Goal: Information Seeking & Learning: Learn about a topic

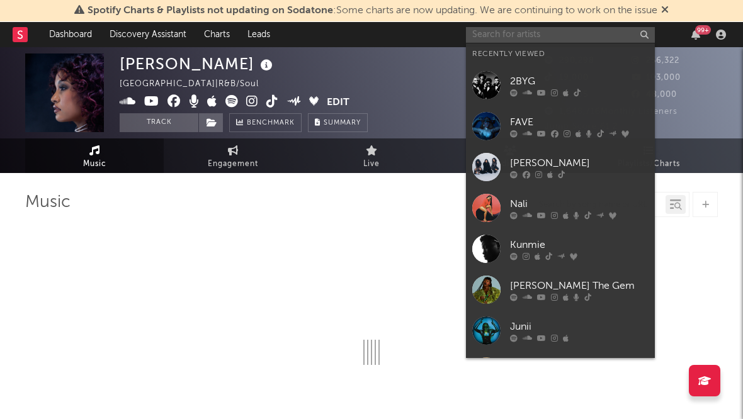
click at [557, 36] on input "text" at bounding box center [560, 35] width 189 height 16
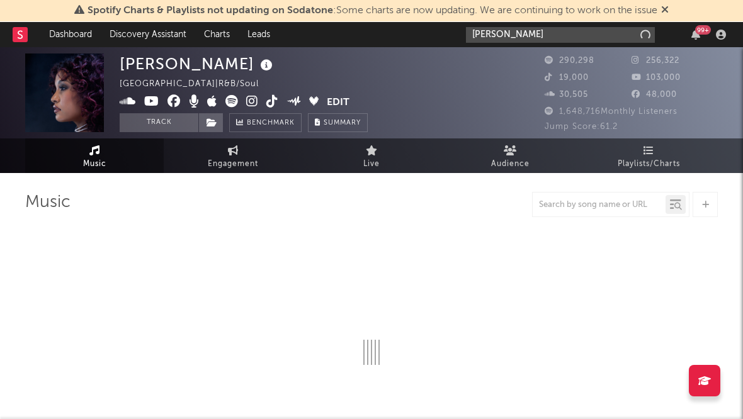
type input "[PERSON_NAME]"
select select "6m"
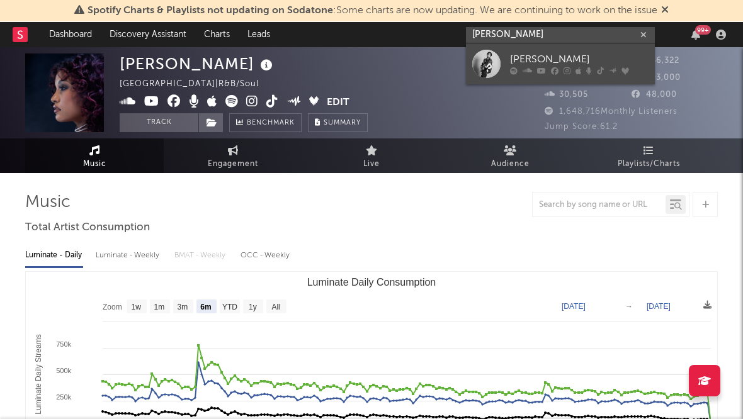
type input "[PERSON_NAME]"
click at [553, 67] on icon at bounding box center [555, 71] width 8 height 8
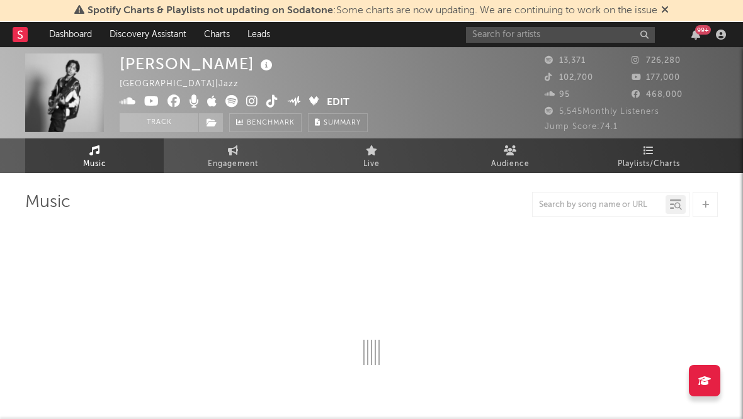
select select "6m"
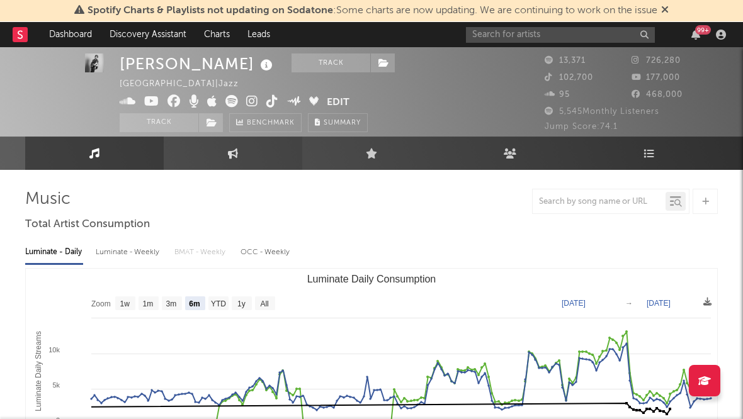
scroll to position [1, 0]
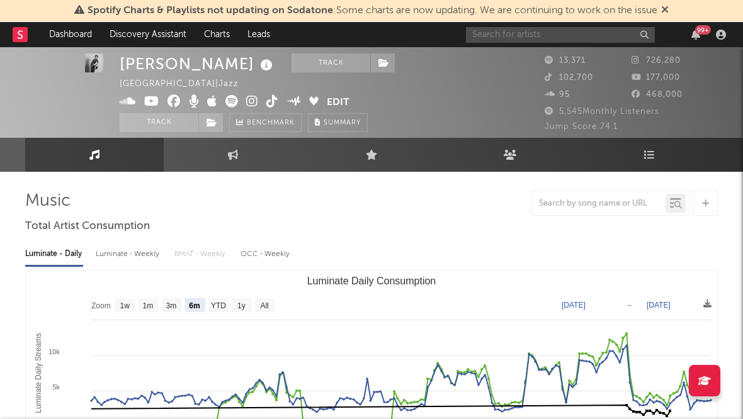
click at [494, 33] on input "text" at bounding box center [560, 35] width 189 height 16
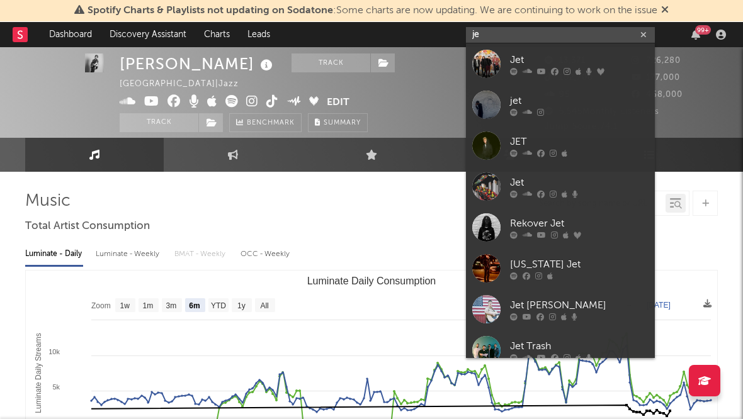
type input "j"
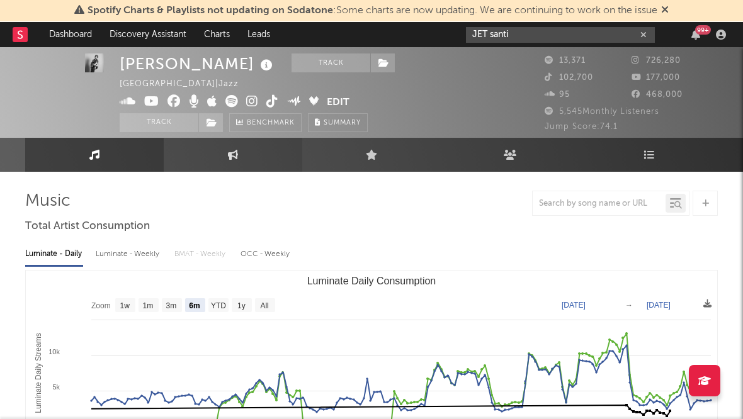
type input "JET santi"
click at [241, 150] on link "Engagement" at bounding box center [233, 155] width 139 height 34
select select "1w"
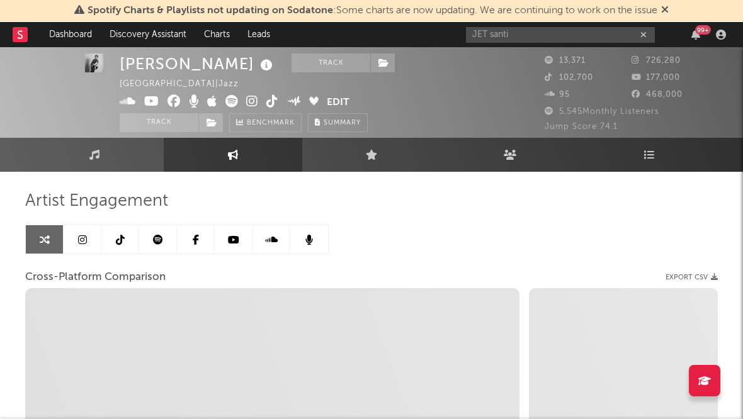
select select "1m"
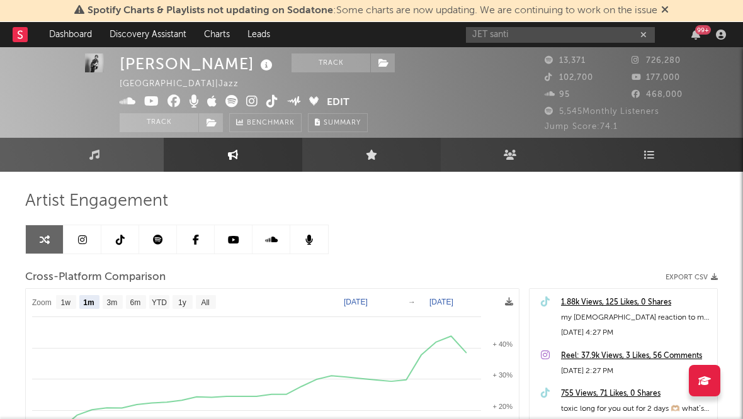
click at [383, 159] on link "Live" at bounding box center [371, 155] width 139 height 34
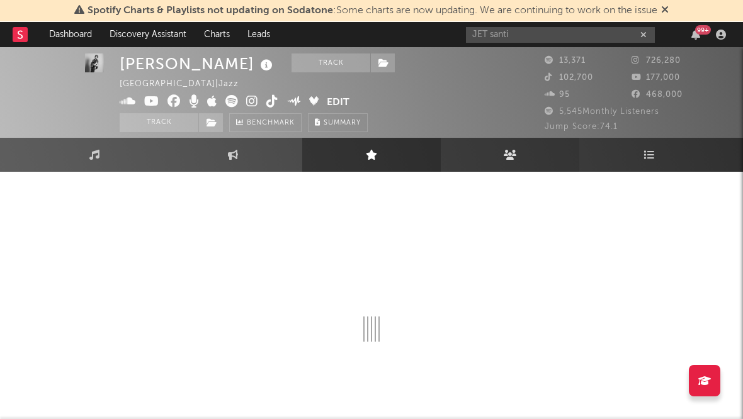
click at [488, 155] on link "Audience" at bounding box center [510, 155] width 139 height 34
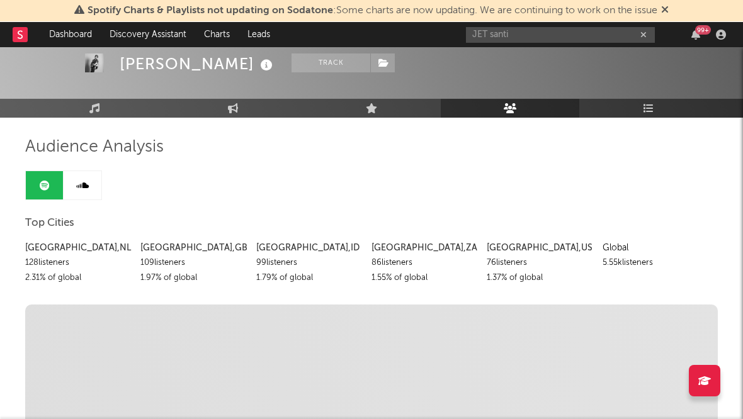
scroll to position [59, 0]
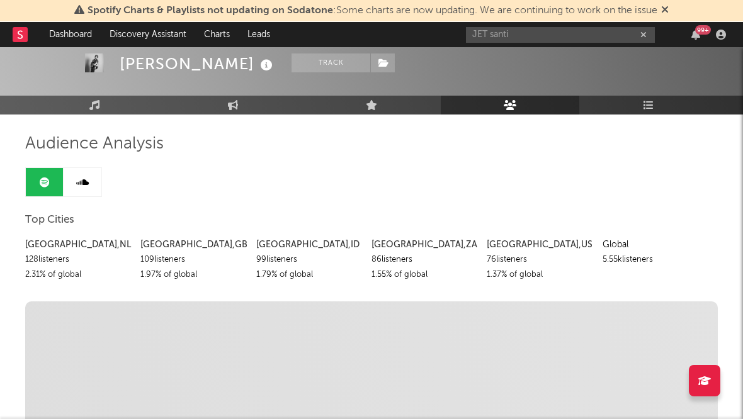
click at [72, 247] on div "[GEOGRAPHIC_DATA] , [GEOGRAPHIC_DATA]" at bounding box center [78, 244] width 106 height 15
copy div "[GEOGRAPHIC_DATA] , [GEOGRAPHIC_DATA]"
click at [66, 262] on div "128 listeners" at bounding box center [78, 260] width 106 height 15
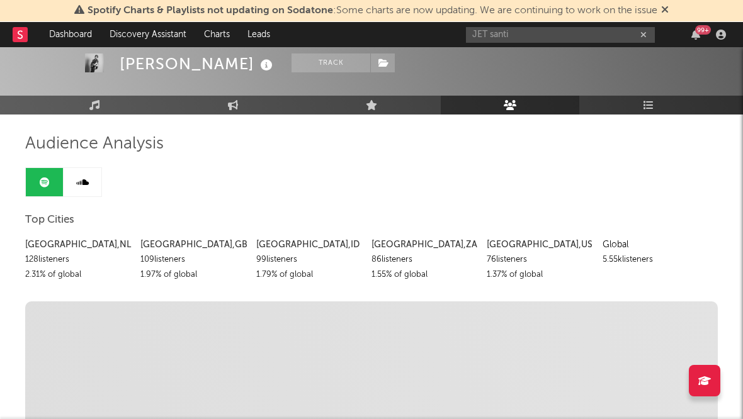
drag, startPoint x: 76, startPoint y: 259, endPoint x: 26, endPoint y: 258, distance: 49.8
click at [26, 258] on div "128 listeners" at bounding box center [78, 260] width 106 height 15
copy div "128 listeners"
click at [62, 278] on div "2.31 % of global" at bounding box center [78, 275] width 106 height 15
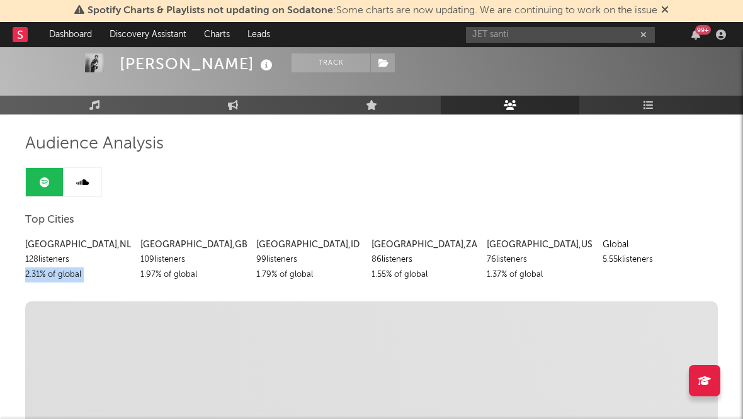
click at [62, 278] on div "2.31 % of global" at bounding box center [78, 275] width 106 height 15
copy div "2.31 % of global"
click at [72, 280] on div "2.31 % of global" at bounding box center [78, 275] width 106 height 15
drag, startPoint x: 81, startPoint y: 276, endPoint x: 26, endPoint y: 279, distance: 54.8
click at [26, 279] on div "2.31 % of global" at bounding box center [78, 275] width 106 height 15
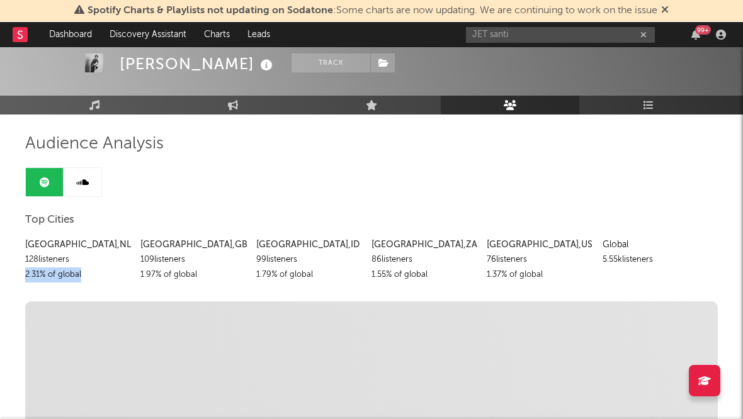
copy div "2.31 % of global"
drag, startPoint x: 86, startPoint y: 244, endPoint x: 26, endPoint y: 242, distance: 59.2
click at [26, 242] on div "[GEOGRAPHIC_DATA] , [GEOGRAPHIC_DATA]" at bounding box center [78, 244] width 106 height 15
copy div "[GEOGRAPHIC_DATA] , [GEOGRAPHIC_DATA]"
drag, startPoint x: 72, startPoint y: 261, endPoint x: 23, endPoint y: 259, distance: 48.5
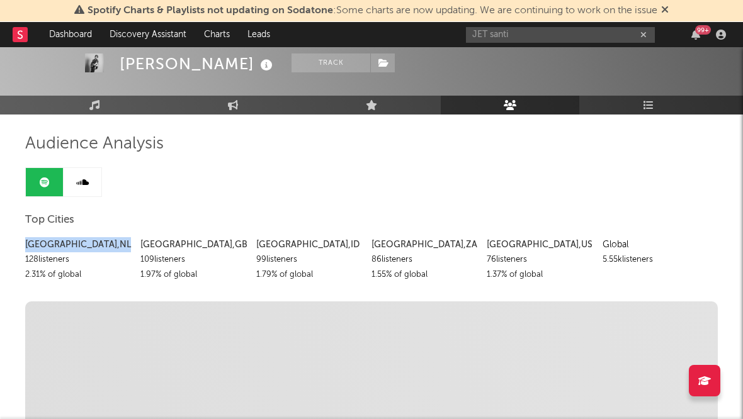
copy div "128 listeners"
drag, startPoint x: 79, startPoint y: 275, endPoint x: 26, endPoint y: 276, distance: 53.6
click at [26, 276] on div "2.31 % of global" at bounding box center [78, 275] width 106 height 15
copy div "2.31 % of globa"
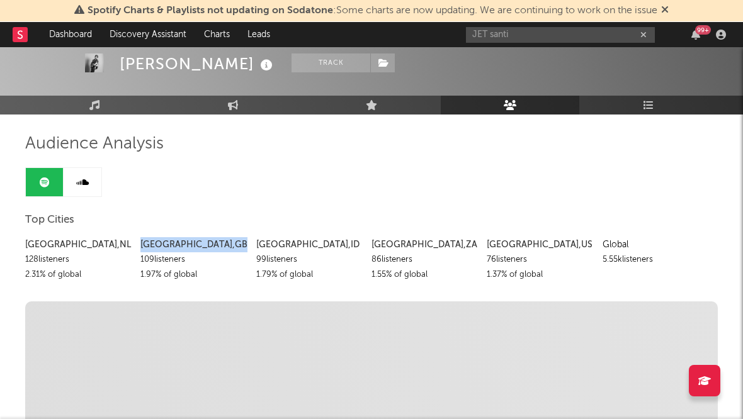
drag, startPoint x: 188, startPoint y: 246, endPoint x: 142, endPoint y: 244, distance: 46.0
click at [142, 244] on div "[GEOGRAPHIC_DATA] , [GEOGRAPHIC_DATA]" at bounding box center [193, 244] width 106 height 15
copy div "[GEOGRAPHIC_DATA] , [GEOGRAPHIC_DATA]"
click at [172, 259] on div "109 listeners" at bounding box center [193, 260] width 106 height 15
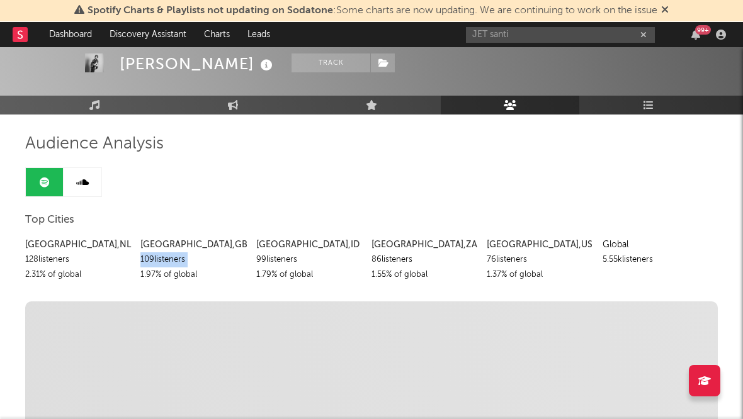
click at [172, 259] on div "109 listeners" at bounding box center [193, 260] width 106 height 15
copy div "109 listeners"
drag, startPoint x: 196, startPoint y: 275, endPoint x: 140, endPoint y: 279, distance: 55.5
click at [140, 279] on div "1.97 % of global" at bounding box center [193, 275] width 106 height 15
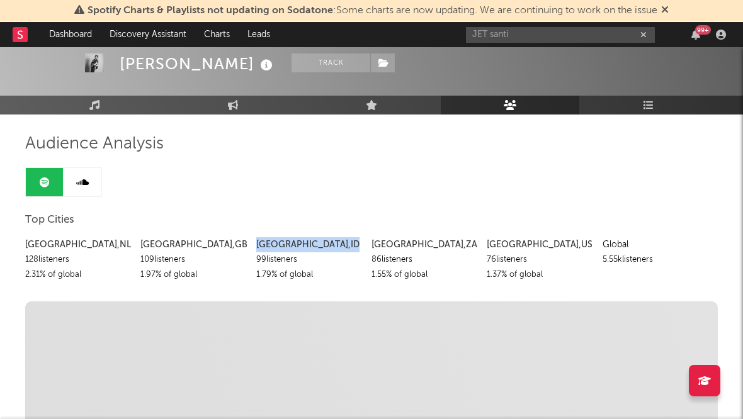
drag, startPoint x: 298, startPoint y: 245, endPoint x: 257, endPoint y: 249, distance: 41.1
click at [257, 249] on div "[GEOGRAPHIC_DATA] , [GEOGRAPHIC_DATA]" at bounding box center [309, 244] width 106 height 15
drag, startPoint x: 297, startPoint y: 262, endPoint x: 258, endPoint y: 264, distance: 39.8
click at [258, 264] on div "99 listeners" at bounding box center [309, 260] width 106 height 15
drag, startPoint x: 312, startPoint y: 276, endPoint x: 254, endPoint y: 282, distance: 57.6
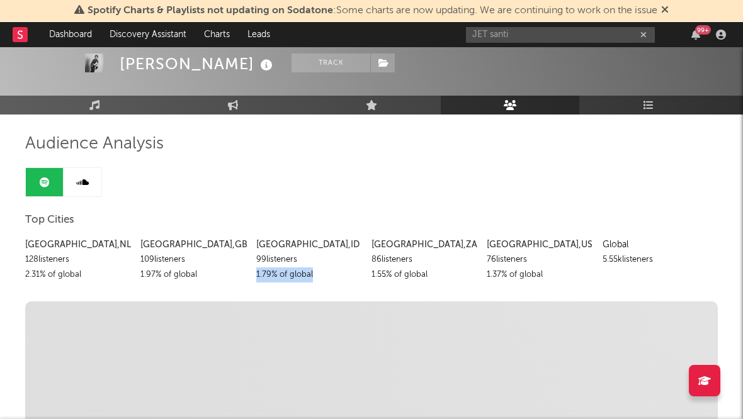
click at [254, 282] on div "[GEOGRAPHIC_DATA] , [GEOGRAPHIC_DATA] 128 listeners 2.31 % of global [GEOGRAPHI…" at bounding box center [371, 257] width 693 height 52
drag, startPoint x: 445, startPoint y: 246, endPoint x: 372, endPoint y: 247, distance: 72.4
click at [372, 247] on div "[GEOGRAPHIC_DATA] , [GEOGRAPHIC_DATA]" at bounding box center [425, 244] width 106 height 15
drag, startPoint x: 414, startPoint y: 261, endPoint x: 370, endPoint y: 263, distance: 44.7
click at [370, 263] on div "[GEOGRAPHIC_DATA] , [GEOGRAPHIC_DATA] 128 listeners 2.31 % of global [GEOGRAPHI…" at bounding box center [371, 257] width 693 height 52
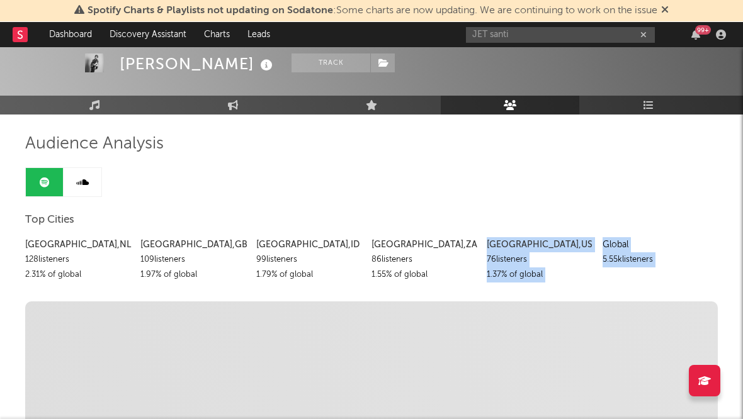
drag, startPoint x: 427, startPoint y: 275, endPoint x: 370, endPoint y: 283, distance: 57.9
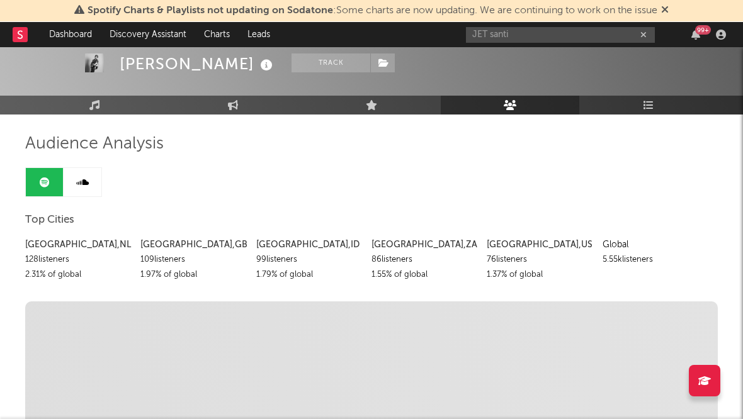
click at [377, 276] on div "1.55 % of global" at bounding box center [425, 275] width 106 height 15
drag, startPoint x: 549, startPoint y: 245, endPoint x: 489, endPoint y: 237, distance: 61.0
click at [489, 237] on div "[GEOGRAPHIC_DATA] , [GEOGRAPHIC_DATA]" at bounding box center [540, 244] width 106 height 15
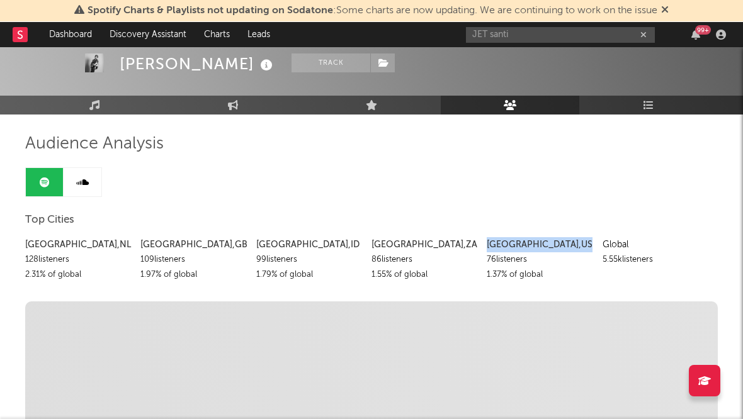
drag, startPoint x: 529, startPoint y: 263, endPoint x: 484, endPoint y: 263, distance: 45.3
click at [484, 263] on div "[GEOGRAPHIC_DATA] , [GEOGRAPHIC_DATA] 128 listeners 2.31 % of global [GEOGRAPHI…" at bounding box center [371, 257] width 693 height 52
drag, startPoint x: 543, startPoint y: 278, endPoint x: 487, endPoint y: 277, distance: 55.4
click at [487, 277] on div "1.37 % of global" at bounding box center [540, 275] width 106 height 15
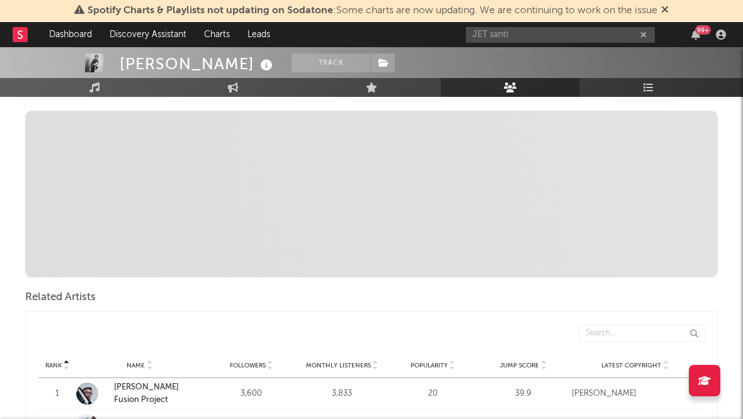
scroll to position [21, 0]
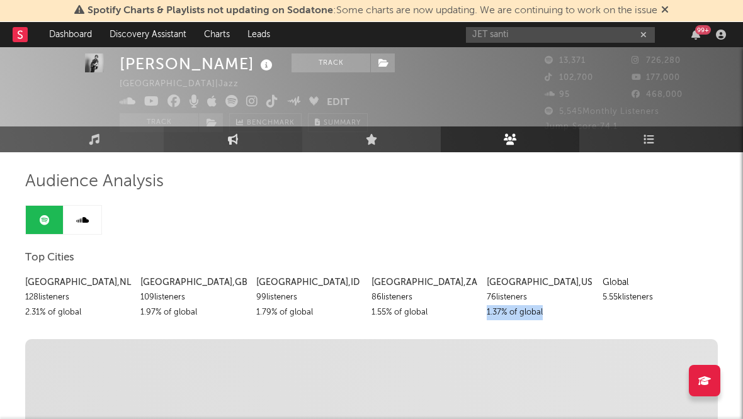
click at [238, 137] on link "Engagement" at bounding box center [233, 140] width 139 height 26
select select "1w"
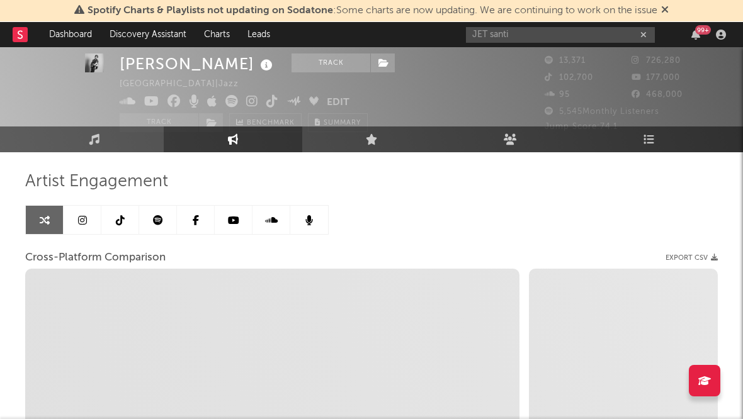
select select "1m"
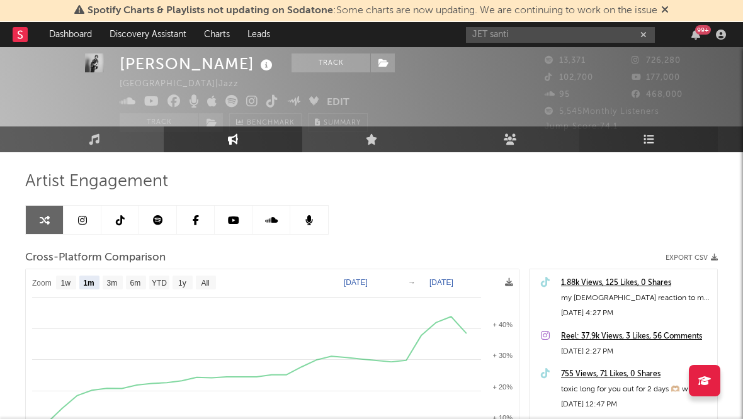
click at [648, 142] on icon at bounding box center [649, 139] width 11 height 11
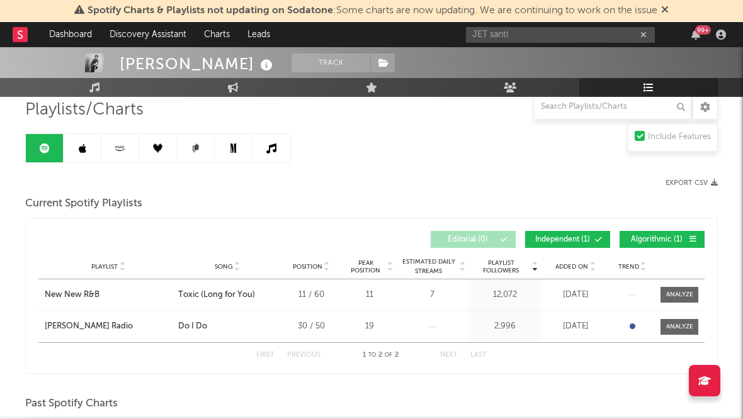
scroll to position [91, 0]
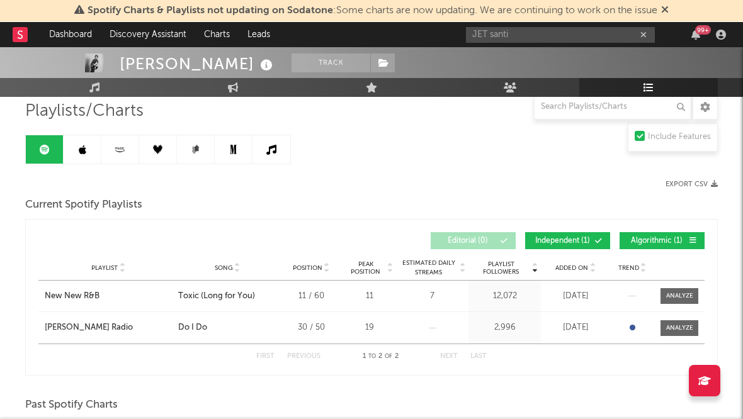
click at [77, 145] on link at bounding box center [83, 149] width 38 height 28
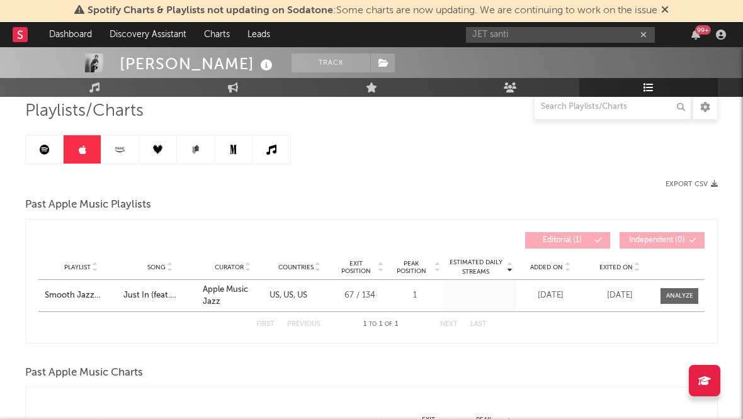
click at [120, 151] on icon at bounding box center [120, 149] width 14 height 9
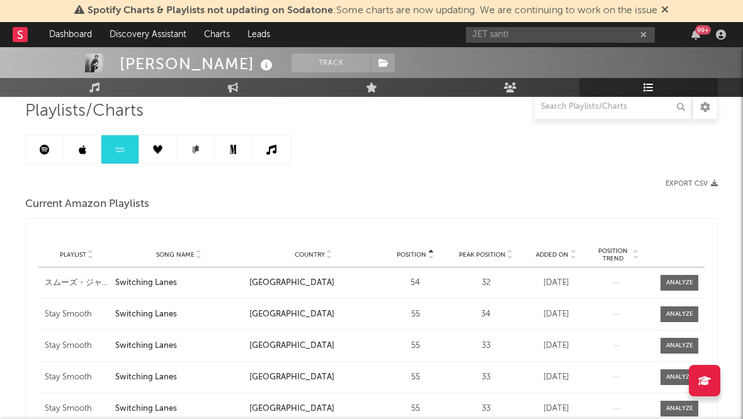
click at [159, 156] on link at bounding box center [158, 149] width 38 height 28
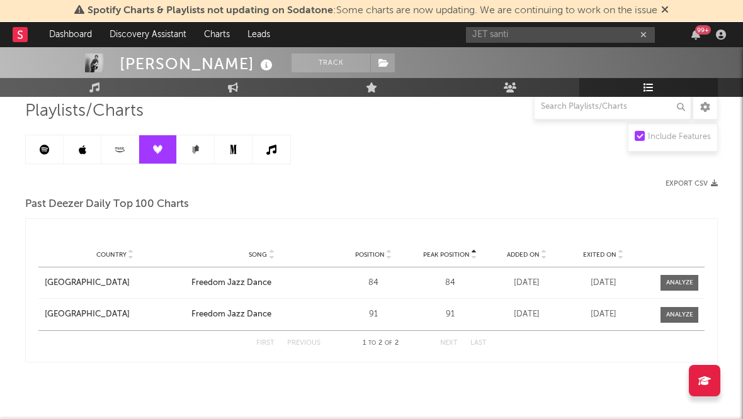
click at [198, 151] on icon at bounding box center [195, 149] width 9 height 9
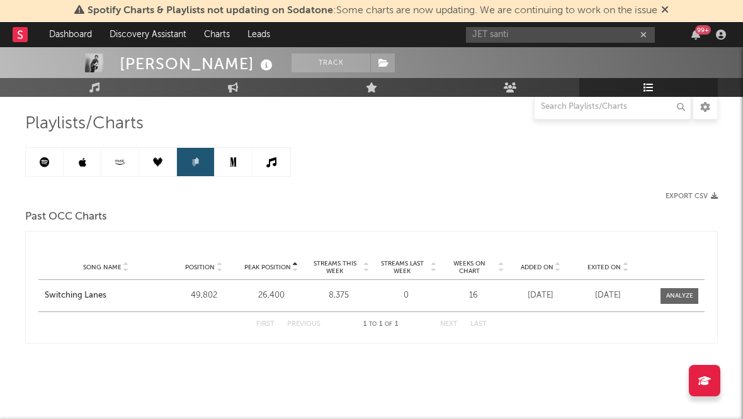
click at [237, 152] on link at bounding box center [234, 162] width 38 height 28
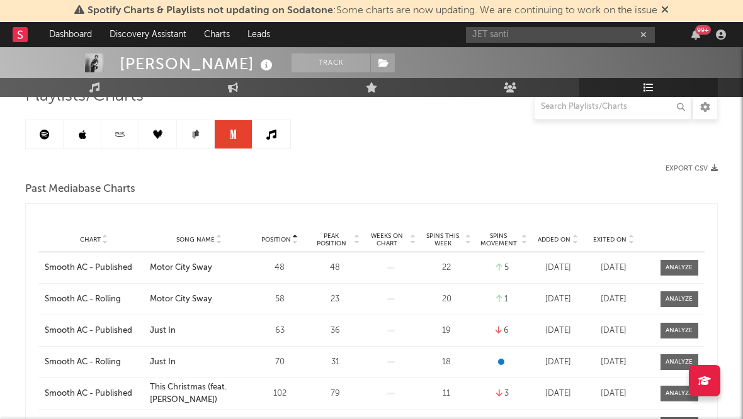
scroll to position [105, 0]
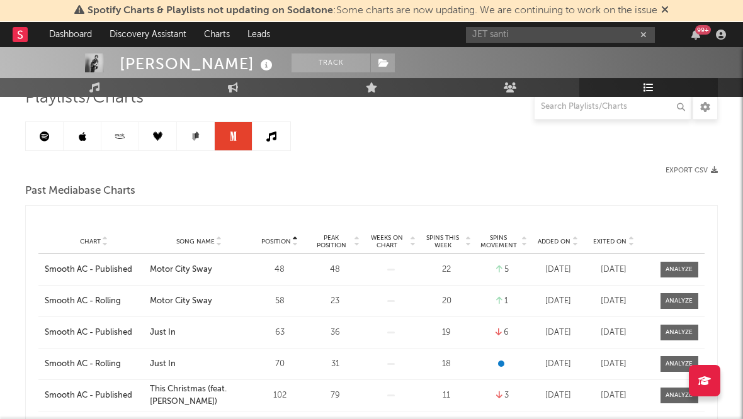
click at [270, 140] on icon at bounding box center [271, 137] width 10 height 10
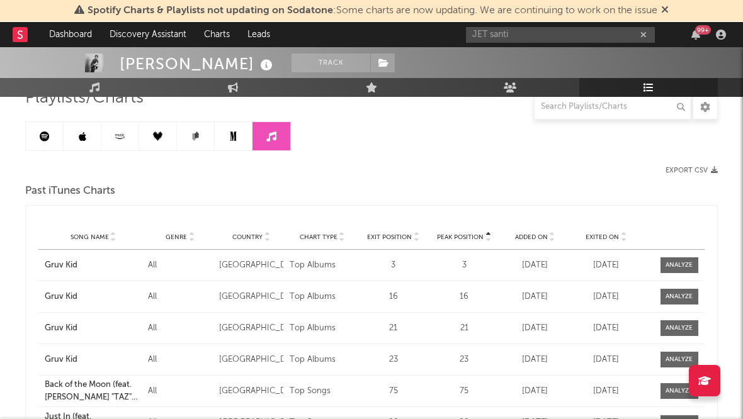
scroll to position [96, 0]
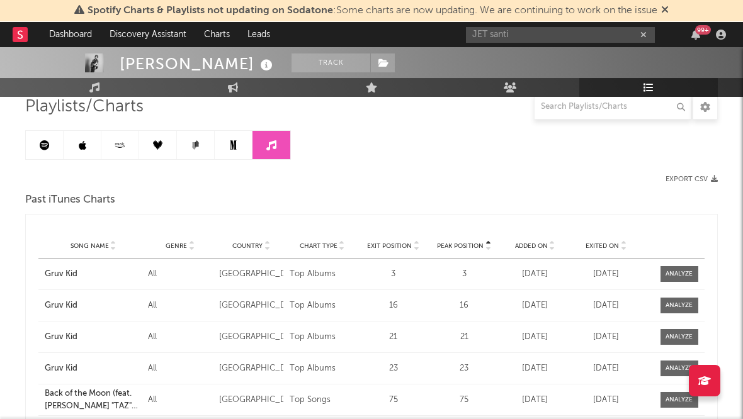
click at [41, 142] on icon at bounding box center [45, 145] width 10 height 10
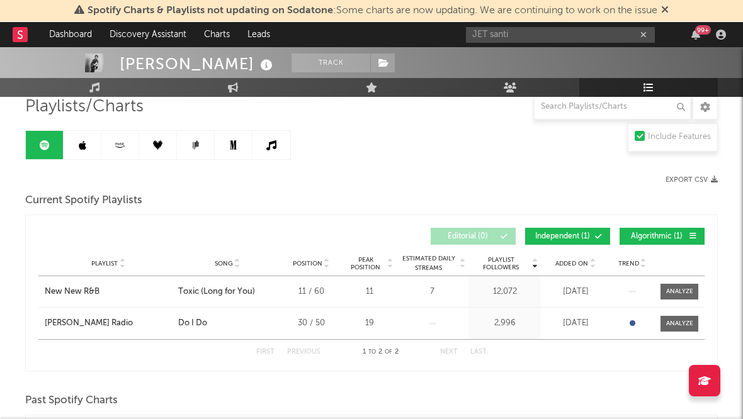
click at [82, 144] on icon at bounding box center [83, 145] width 8 height 10
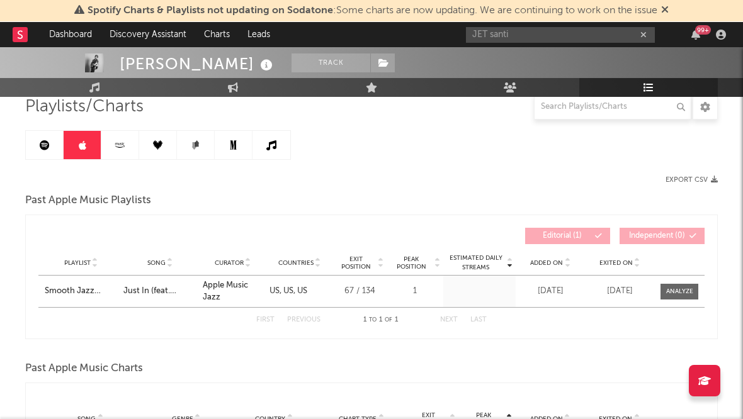
click at [128, 151] on link at bounding box center [120, 145] width 38 height 28
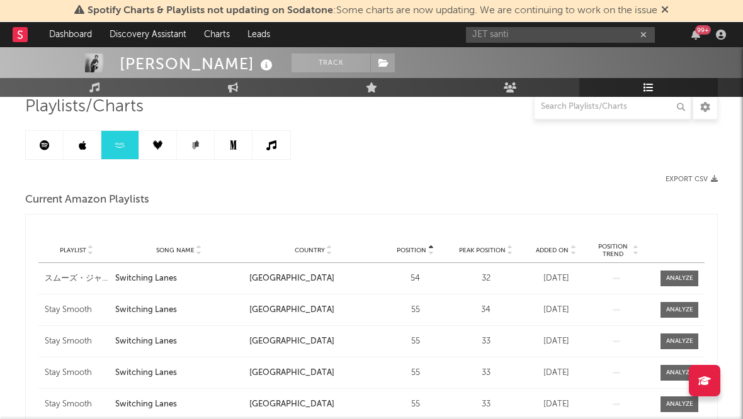
click at [157, 148] on icon at bounding box center [157, 144] width 9 height 9
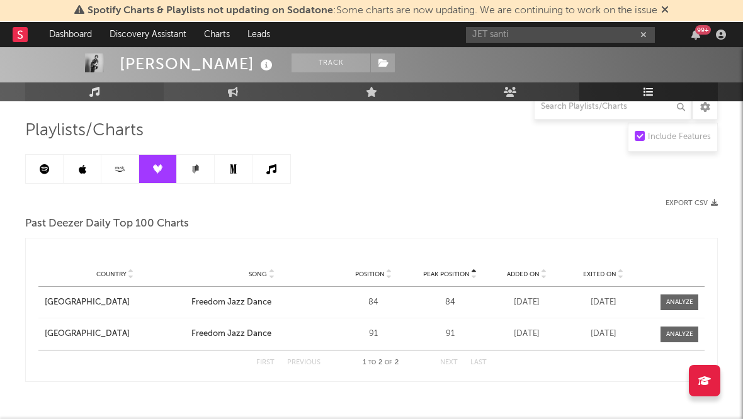
scroll to position [70, 0]
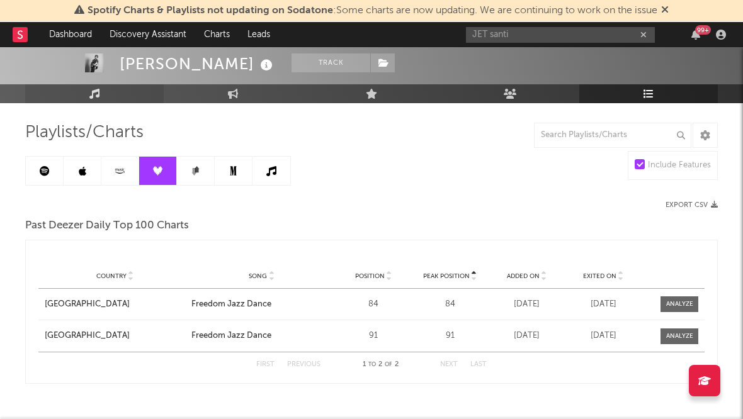
click at [98, 91] on icon at bounding box center [94, 94] width 11 height 10
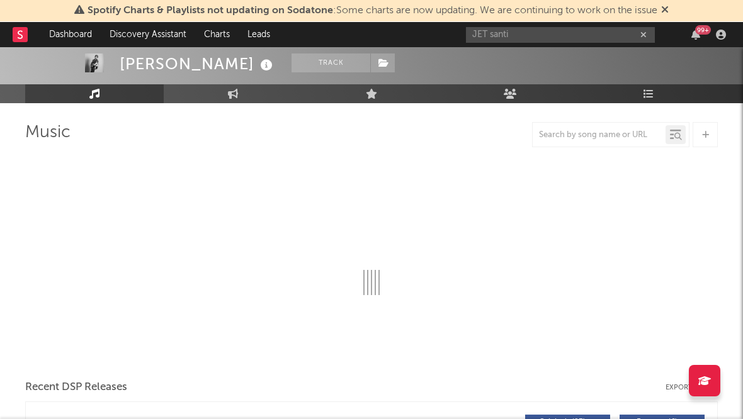
select select "6m"
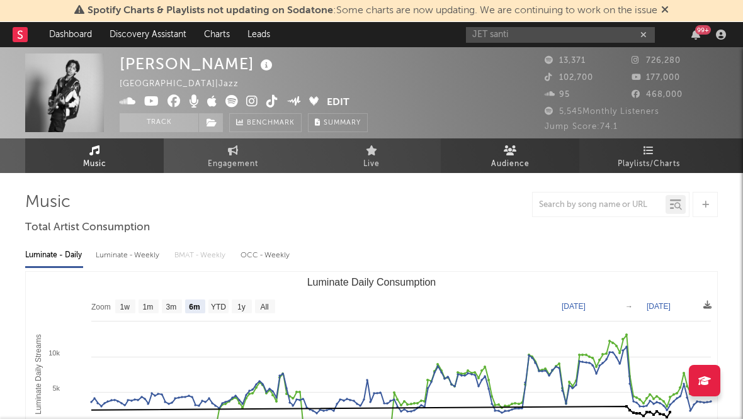
click at [504, 162] on span "Audience" at bounding box center [510, 164] width 38 height 15
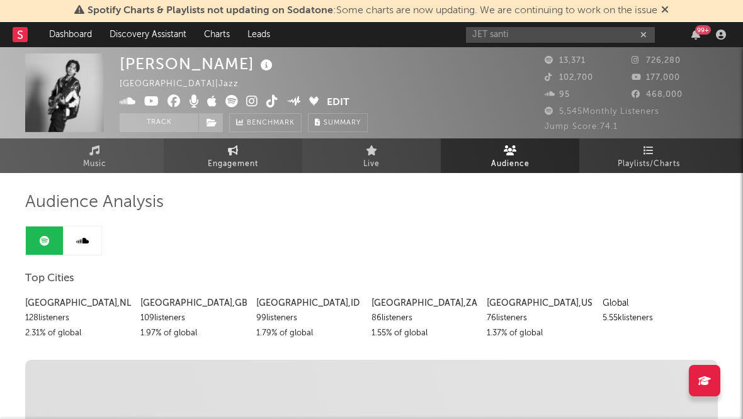
click at [258, 157] on span "Engagement" at bounding box center [233, 164] width 50 height 15
select select "1w"
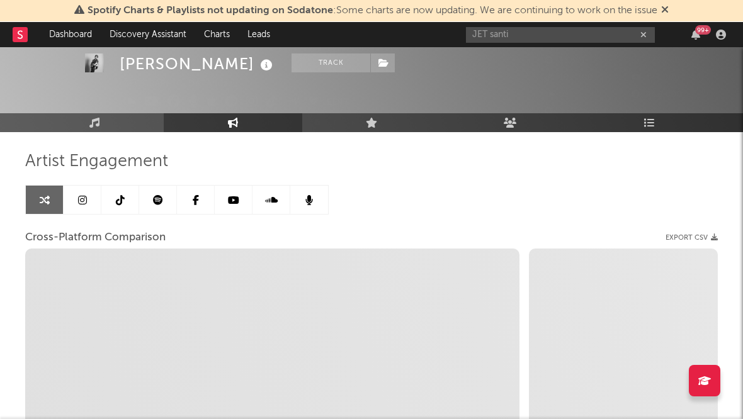
scroll to position [35, 0]
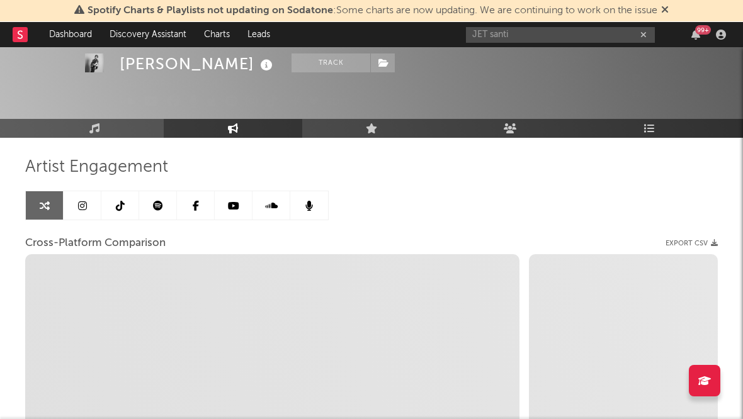
select select "1m"
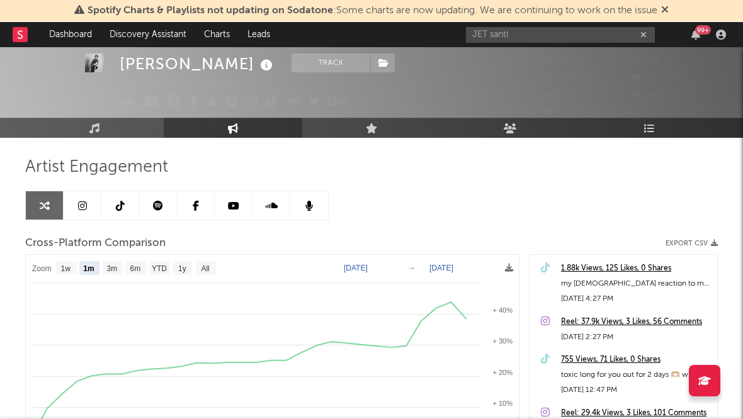
click at [83, 201] on icon at bounding box center [82, 206] width 9 height 10
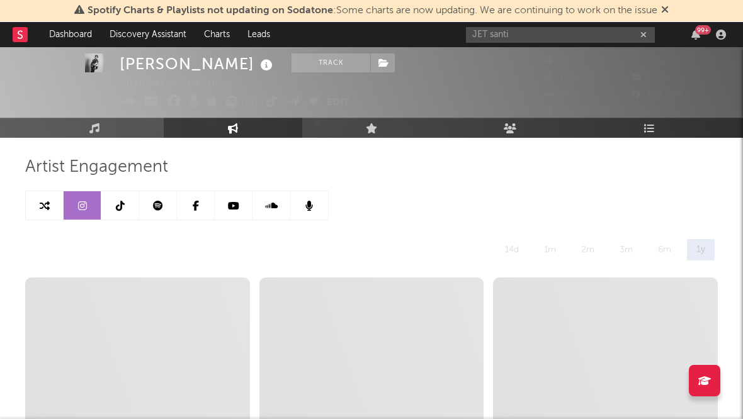
select select "6m"
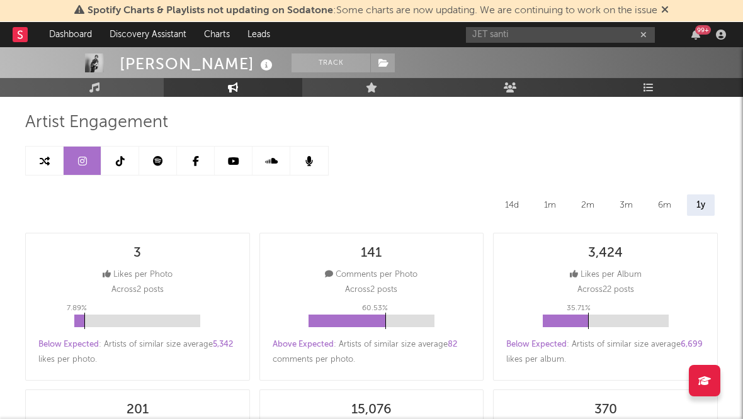
scroll to position [48, 0]
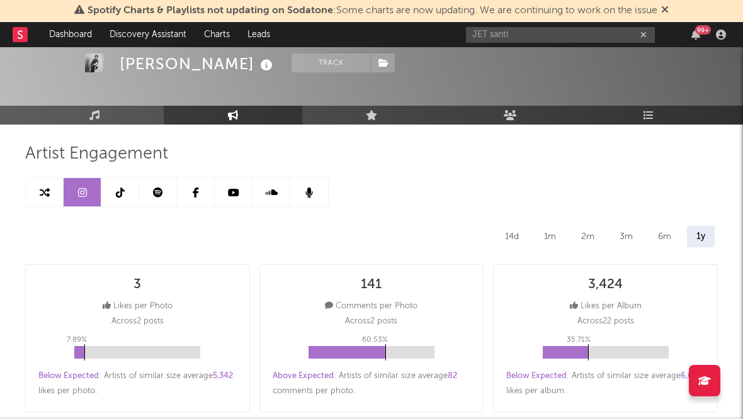
click at [111, 186] on link at bounding box center [120, 192] width 38 height 28
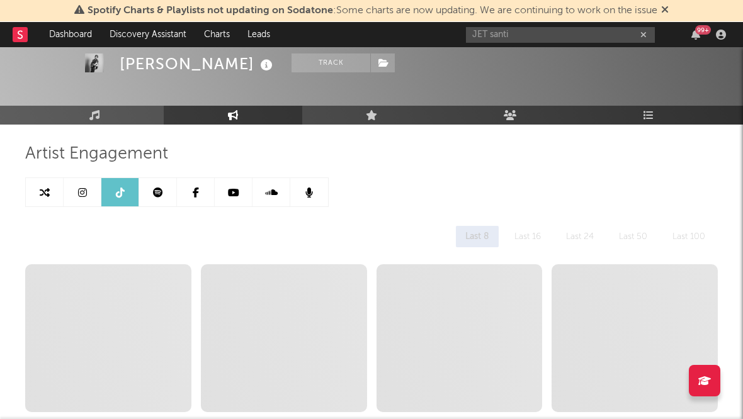
select select "6m"
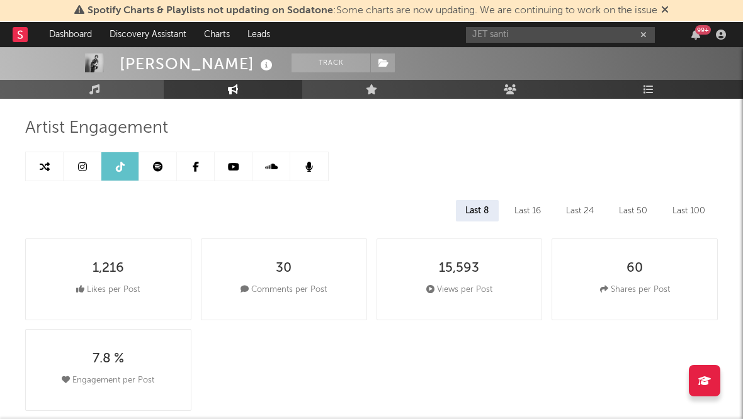
scroll to position [16, 0]
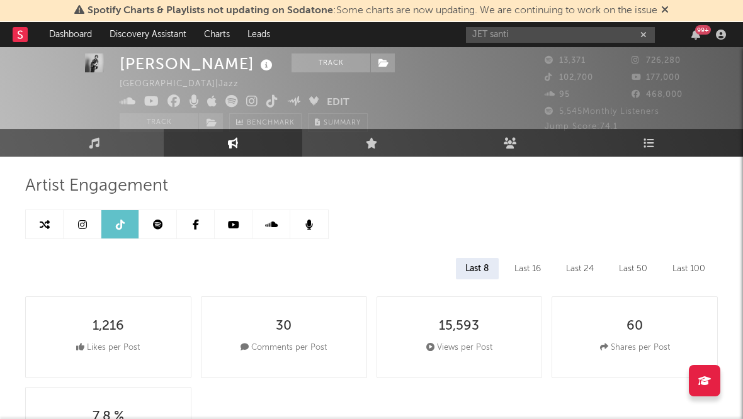
click at [228, 220] on icon at bounding box center [233, 225] width 11 height 10
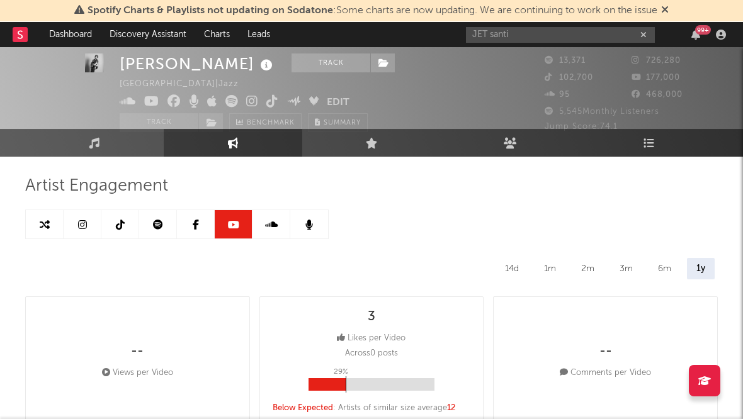
select select "6m"
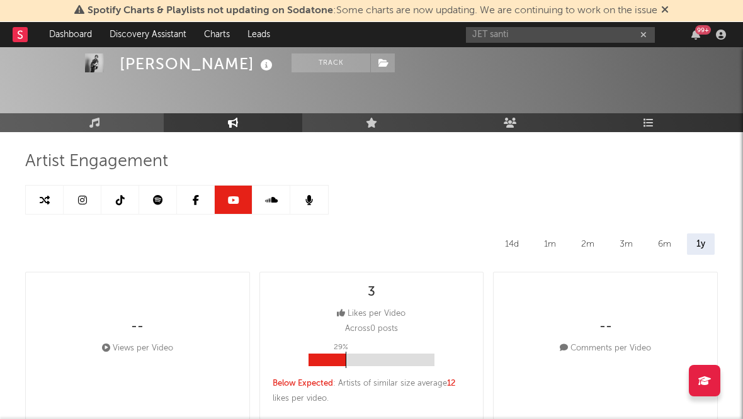
scroll to position [32, 0]
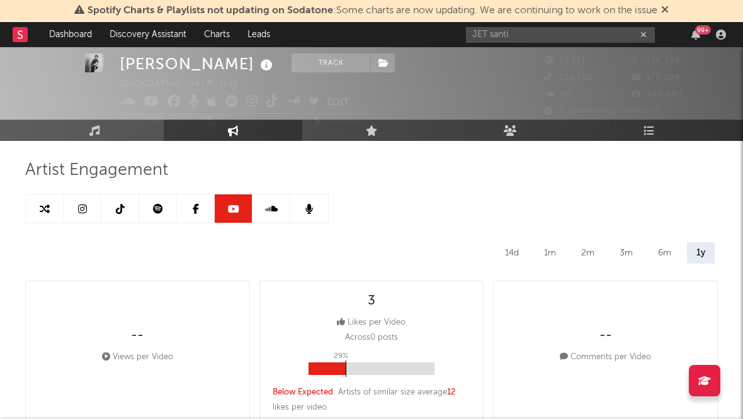
click at [197, 211] on icon at bounding box center [196, 209] width 6 height 10
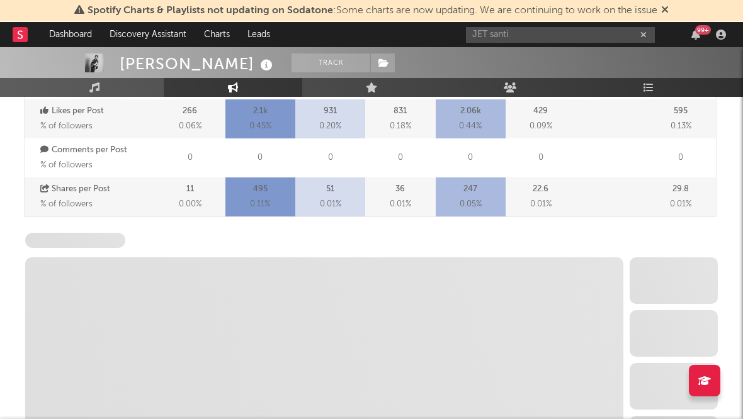
select select "6m"
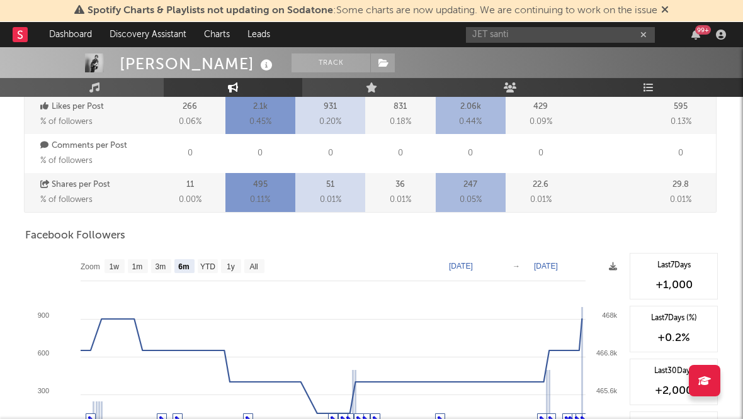
scroll to position [439, 0]
